Goal: Transaction & Acquisition: Purchase product/service

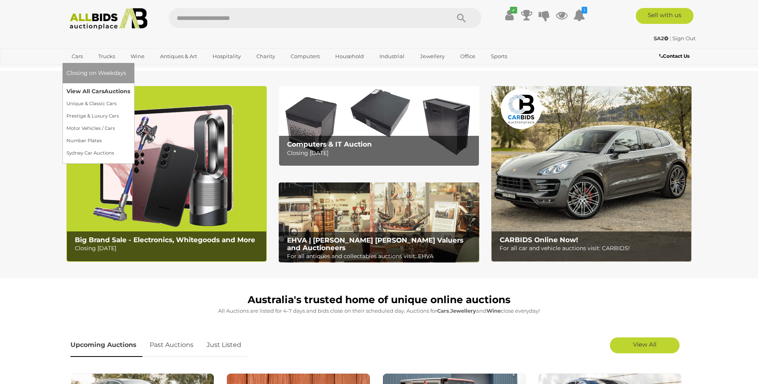
click at [82, 88] on link "View All Cars Auctions" at bounding box center [98, 91] width 64 height 12
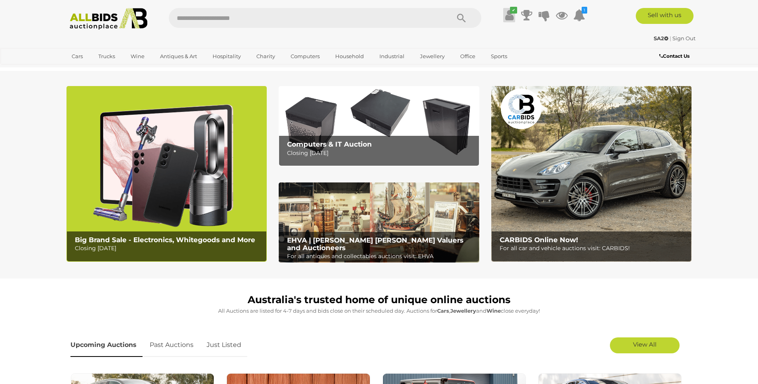
click at [509, 14] on icon at bounding box center [509, 15] width 8 height 14
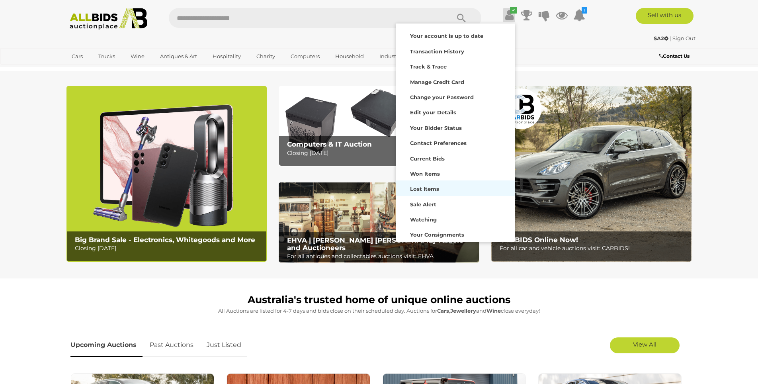
click at [426, 188] on strong "Lost Items" at bounding box center [424, 188] width 29 height 6
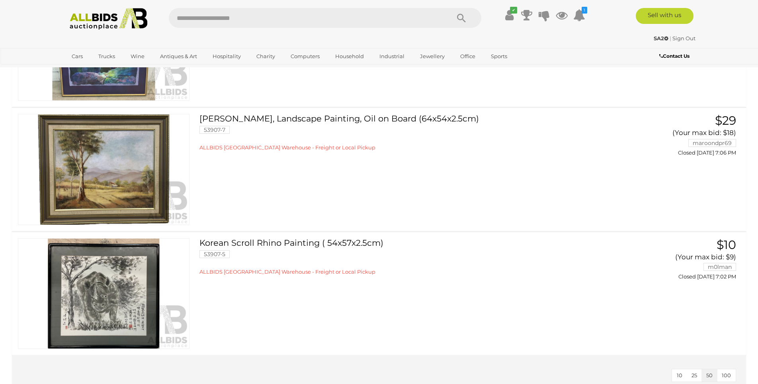
scroll to position [1374, 0]
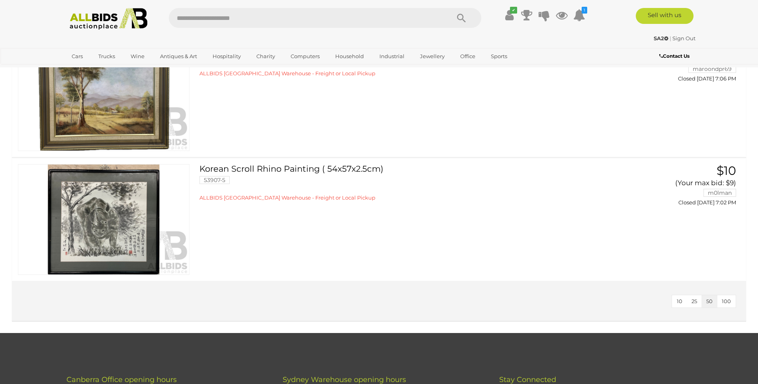
click at [105, 224] on link at bounding box center [104, 219] width 172 height 111
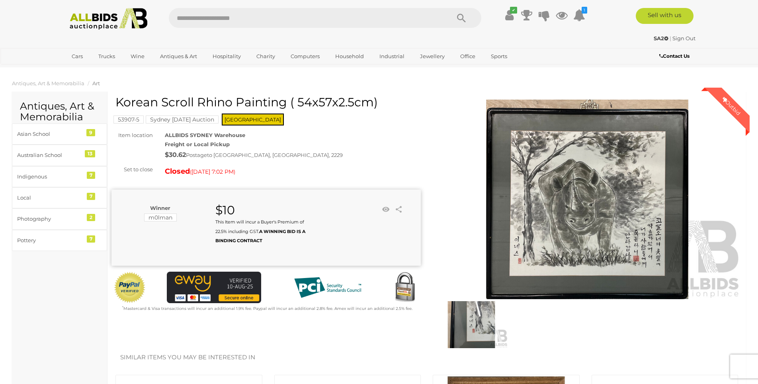
click at [518, 146] on img at bounding box center [587, 198] width 309 height 199
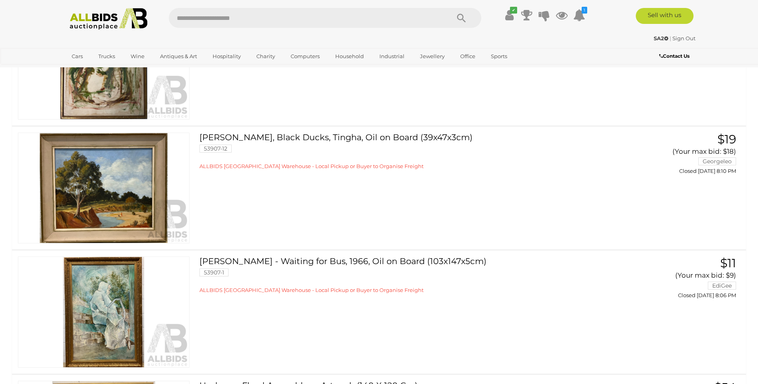
scroll to position [798, 0]
